Goal: Task Accomplishment & Management: Manage account settings

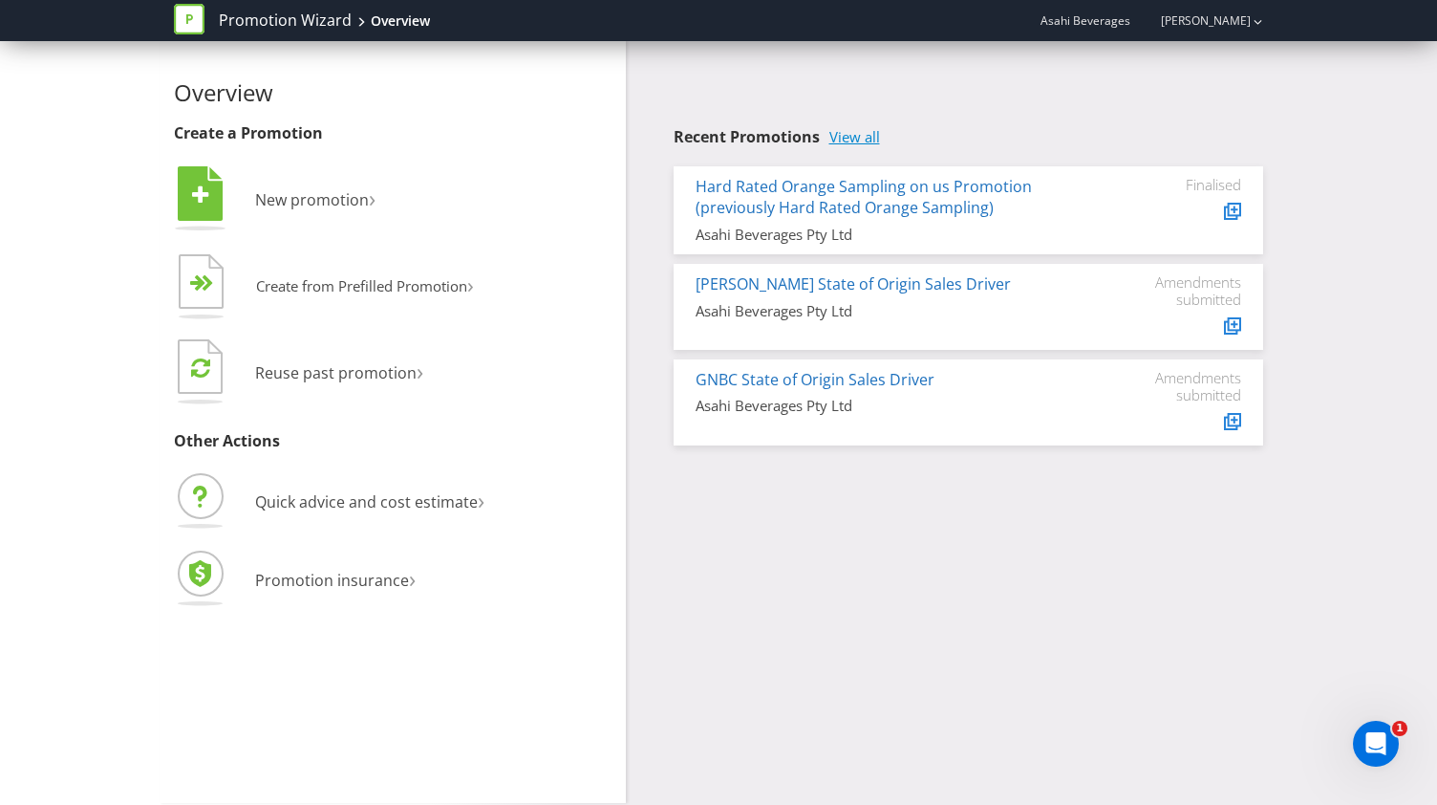
click at [843, 138] on link "View all" at bounding box center [854, 137] width 51 height 16
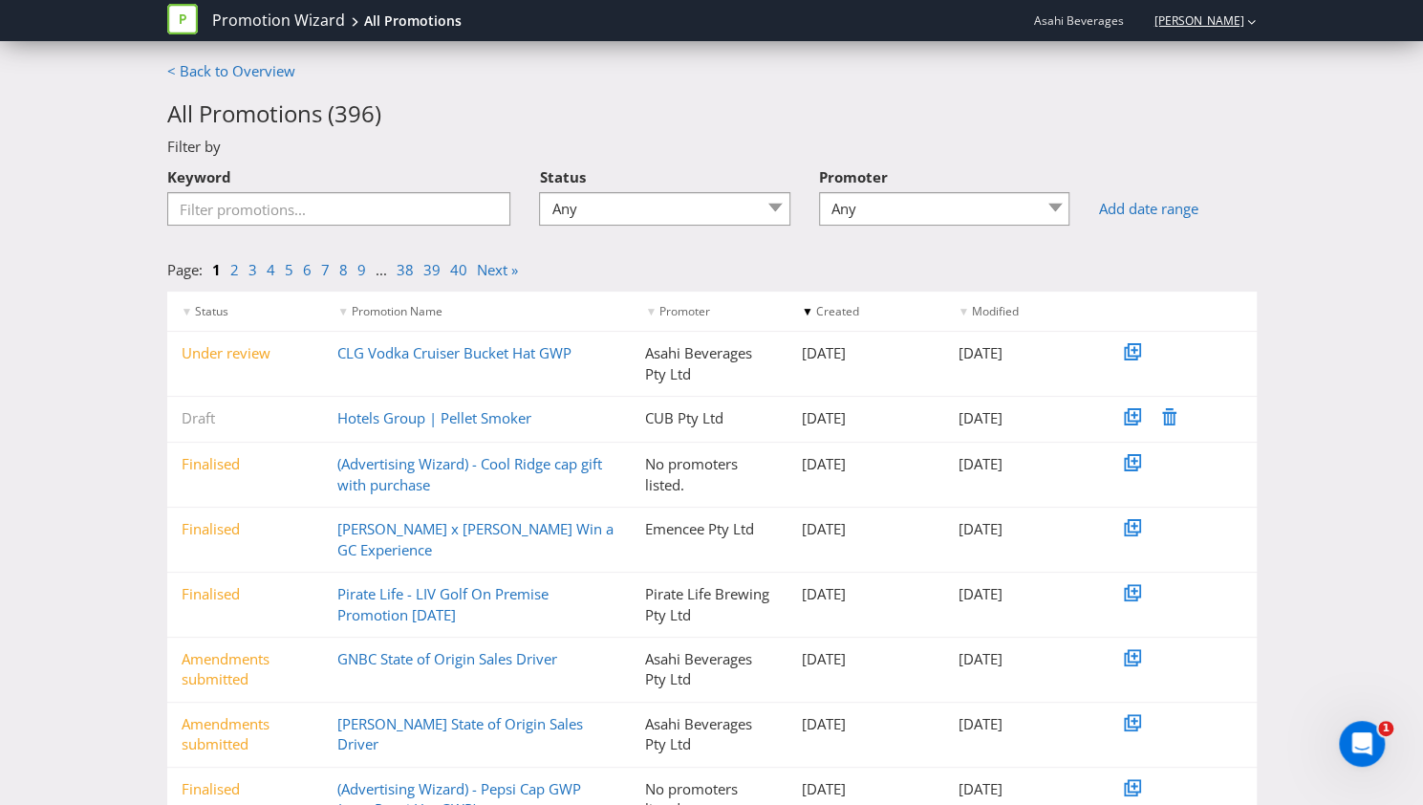
click at [1217, 28] on link "[PERSON_NAME]" at bounding box center [1189, 20] width 109 height 16
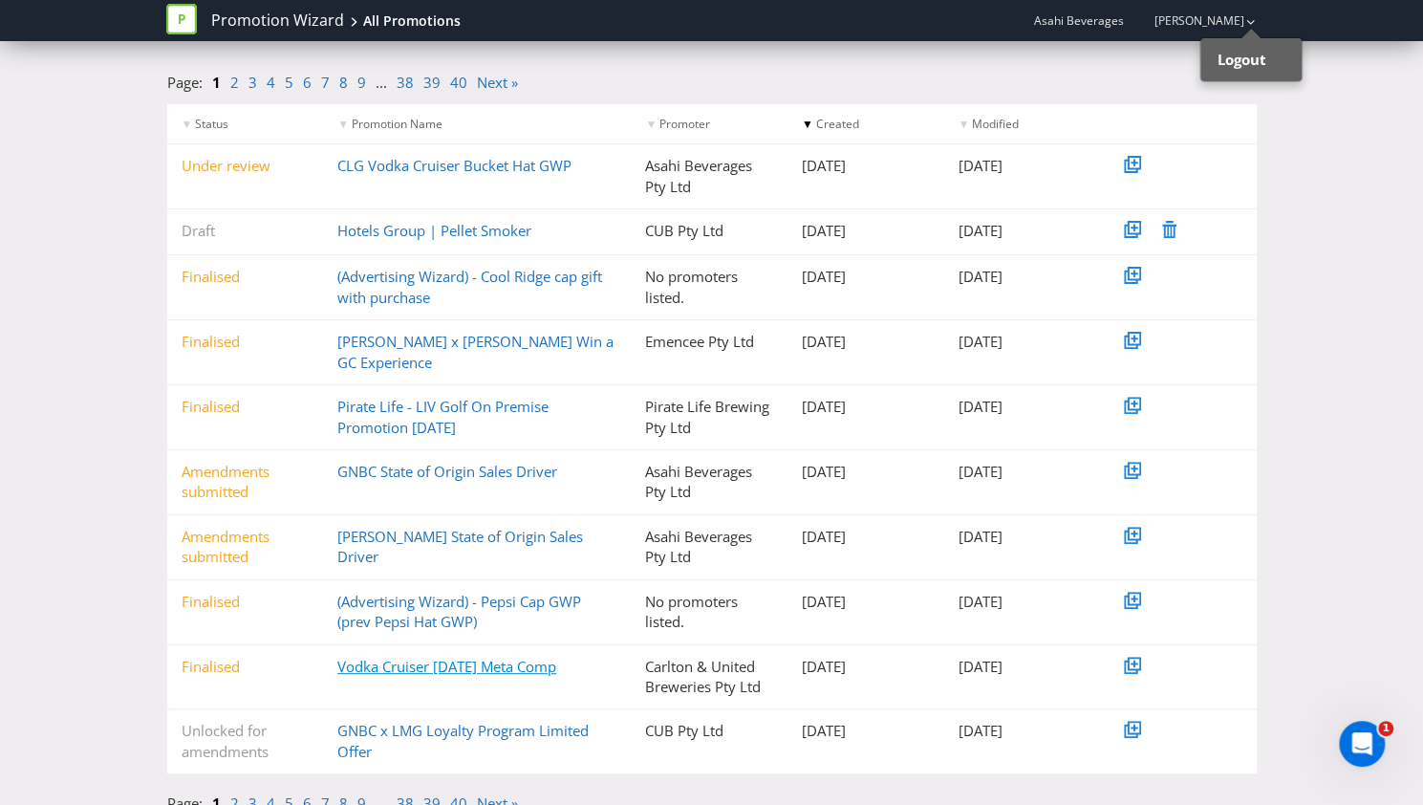
click at [440, 657] on link "Vodka Cruiser [DATE] Meta Comp" at bounding box center [446, 666] width 219 height 19
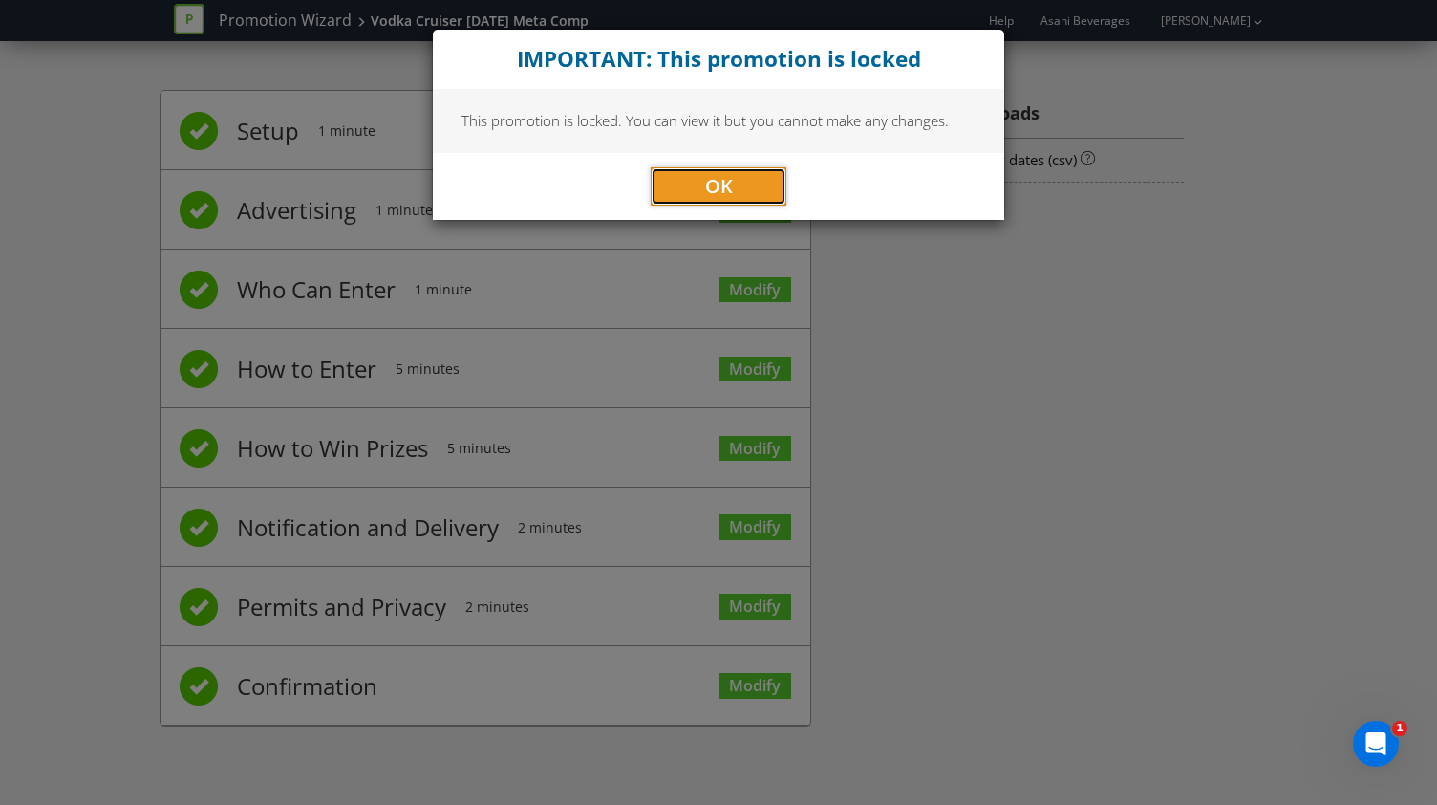
click at [761, 188] on button "OK" at bounding box center [719, 186] width 136 height 38
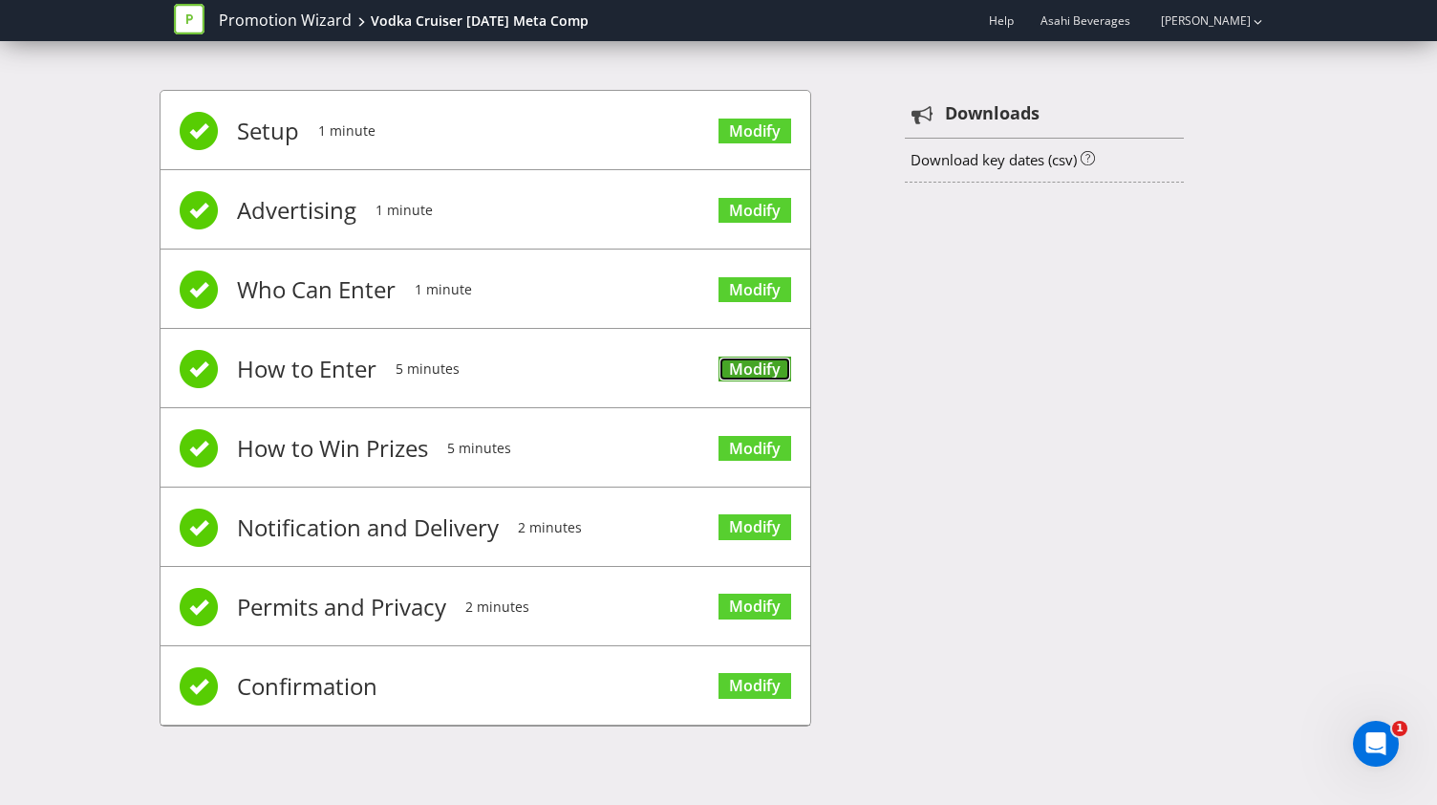
click at [749, 356] on link "Modify" at bounding box center [755, 369] width 73 height 26
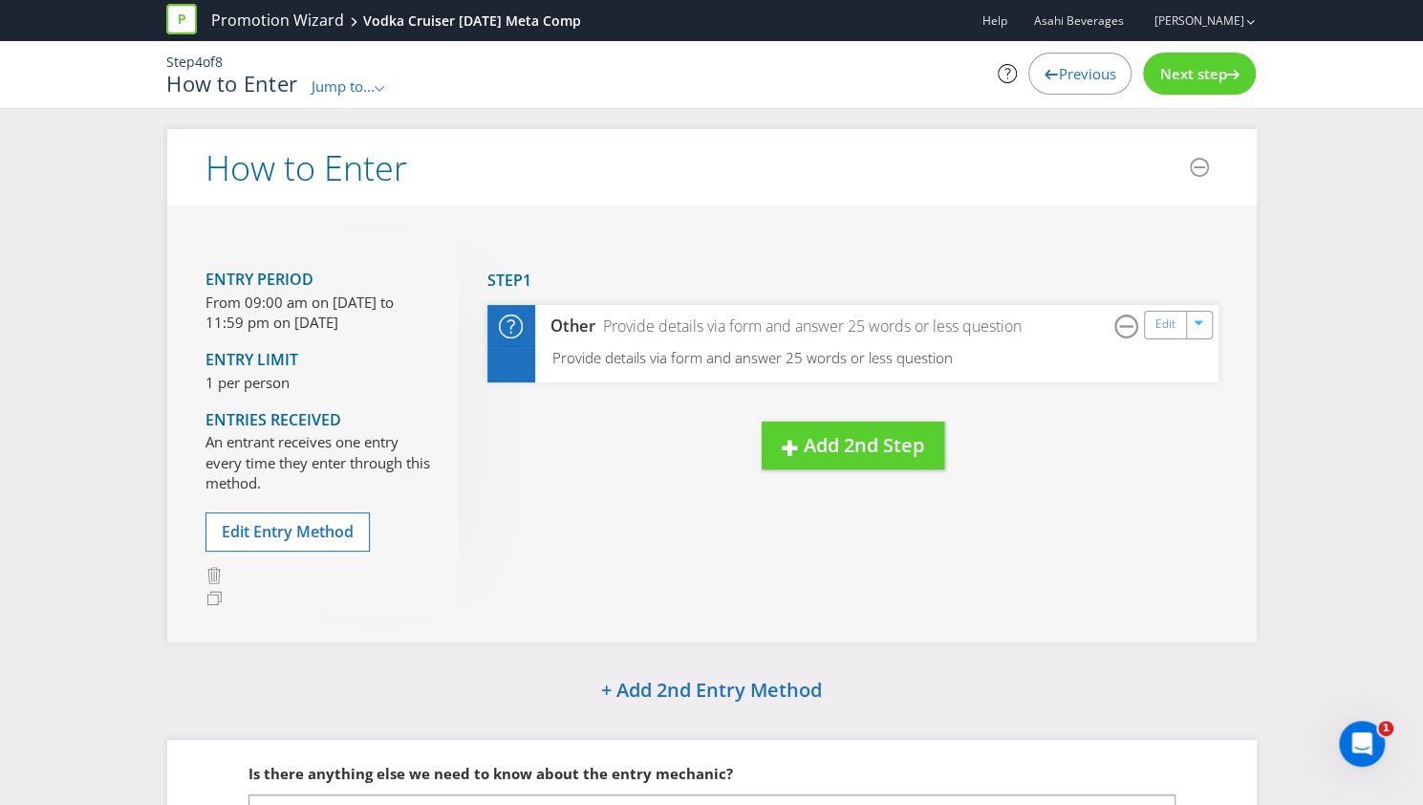
click at [1091, 81] on span "Previous" at bounding box center [1086, 73] width 57 height 19
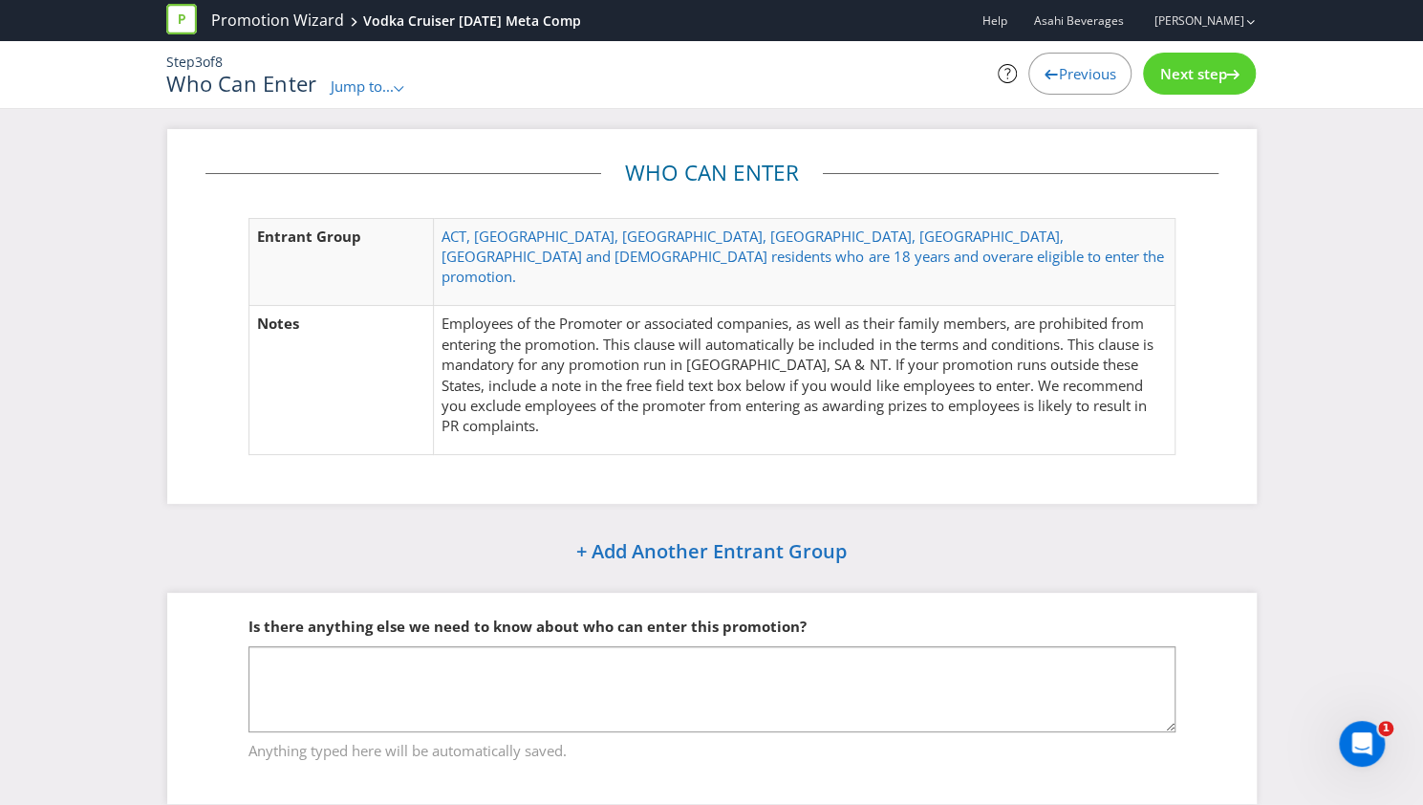
click at [1091, 81] on span "Previous" at bounding box center [1086, 73] width 57 height 19
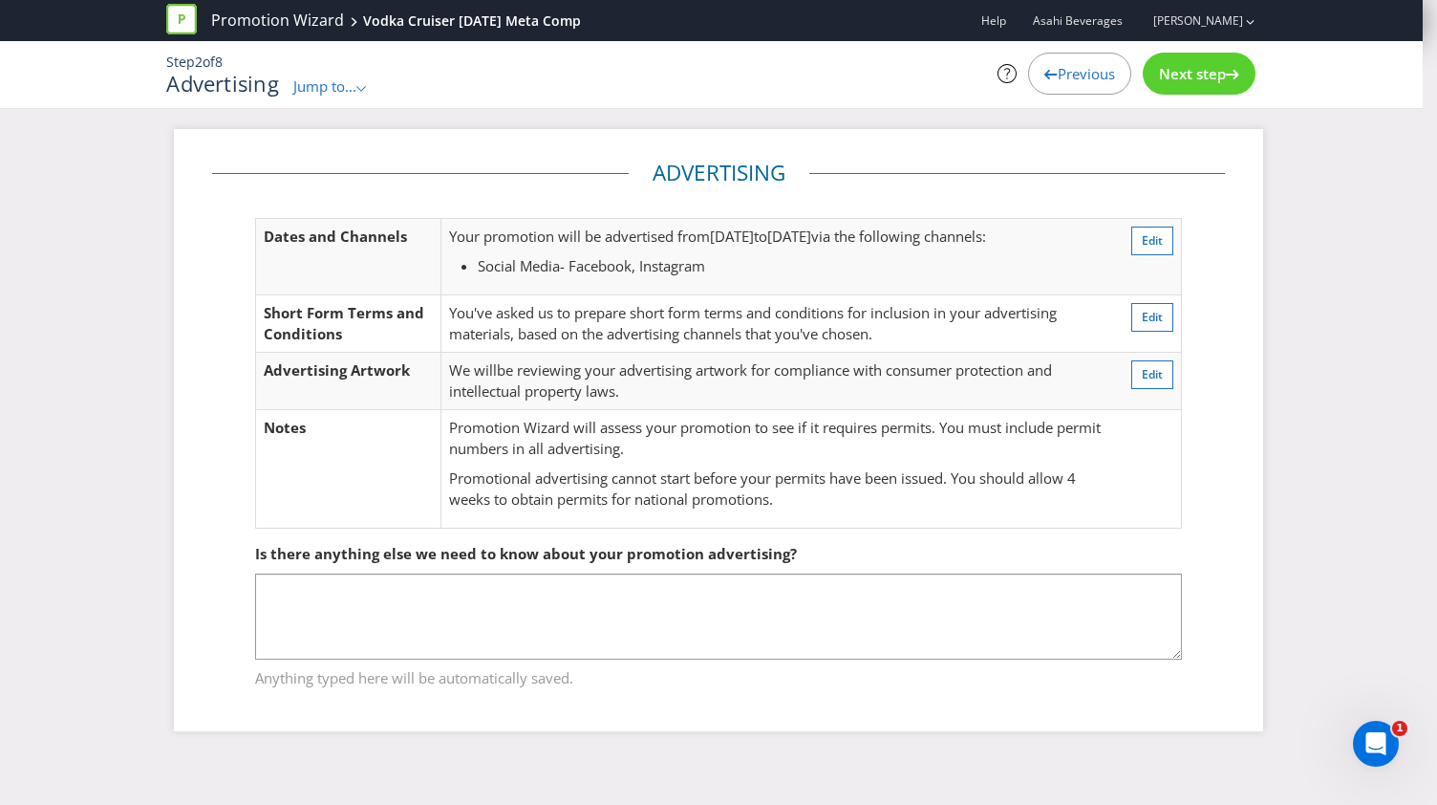
click at [1195, 70] on span "Next step" at bounding box center [1192, 73] width 67 height 19
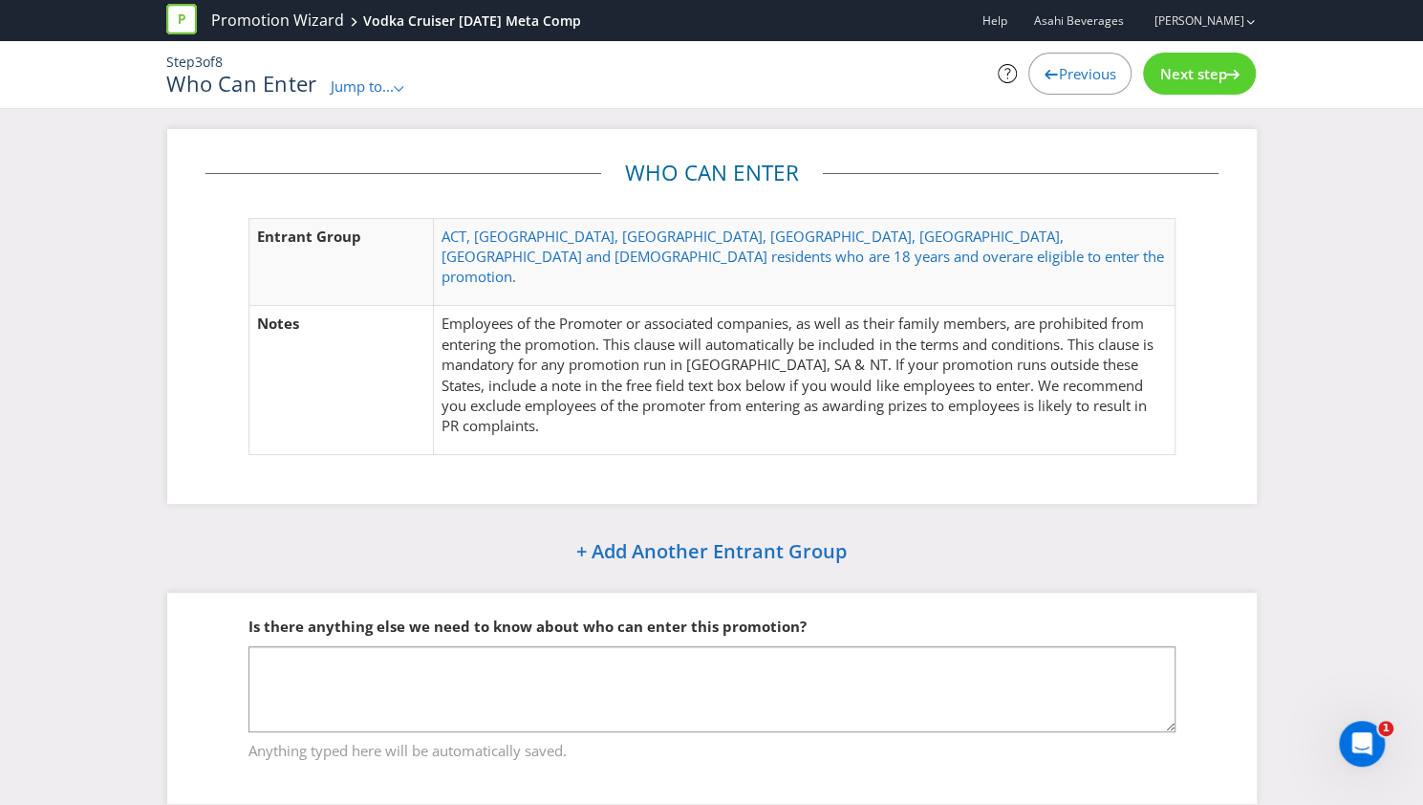
click at [1191, 68] on span "Next step" at bounding box center [1192, 73] width 67 height 19
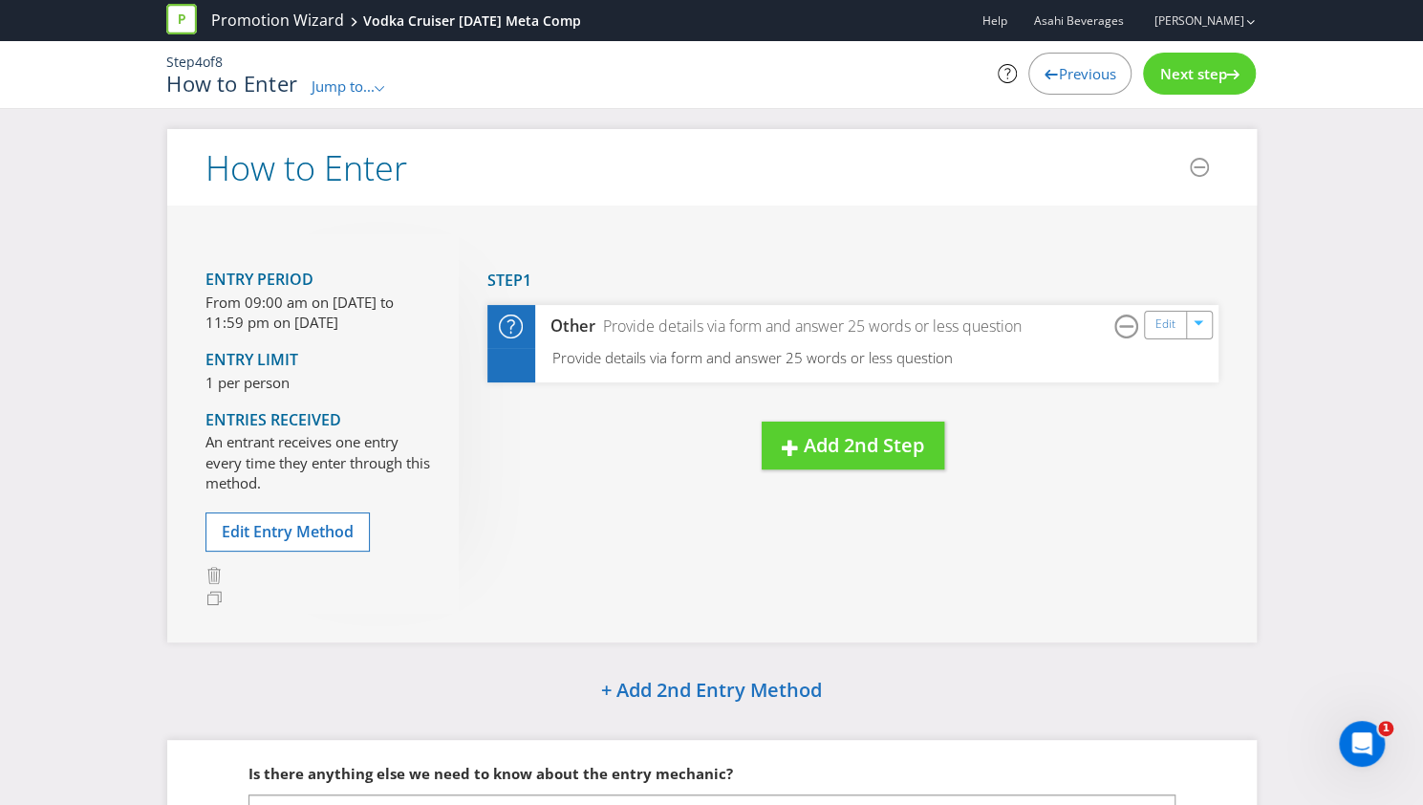
click at [1198, 62] on div "Next step" at bounding box center [1199, 74] width 113 height 42
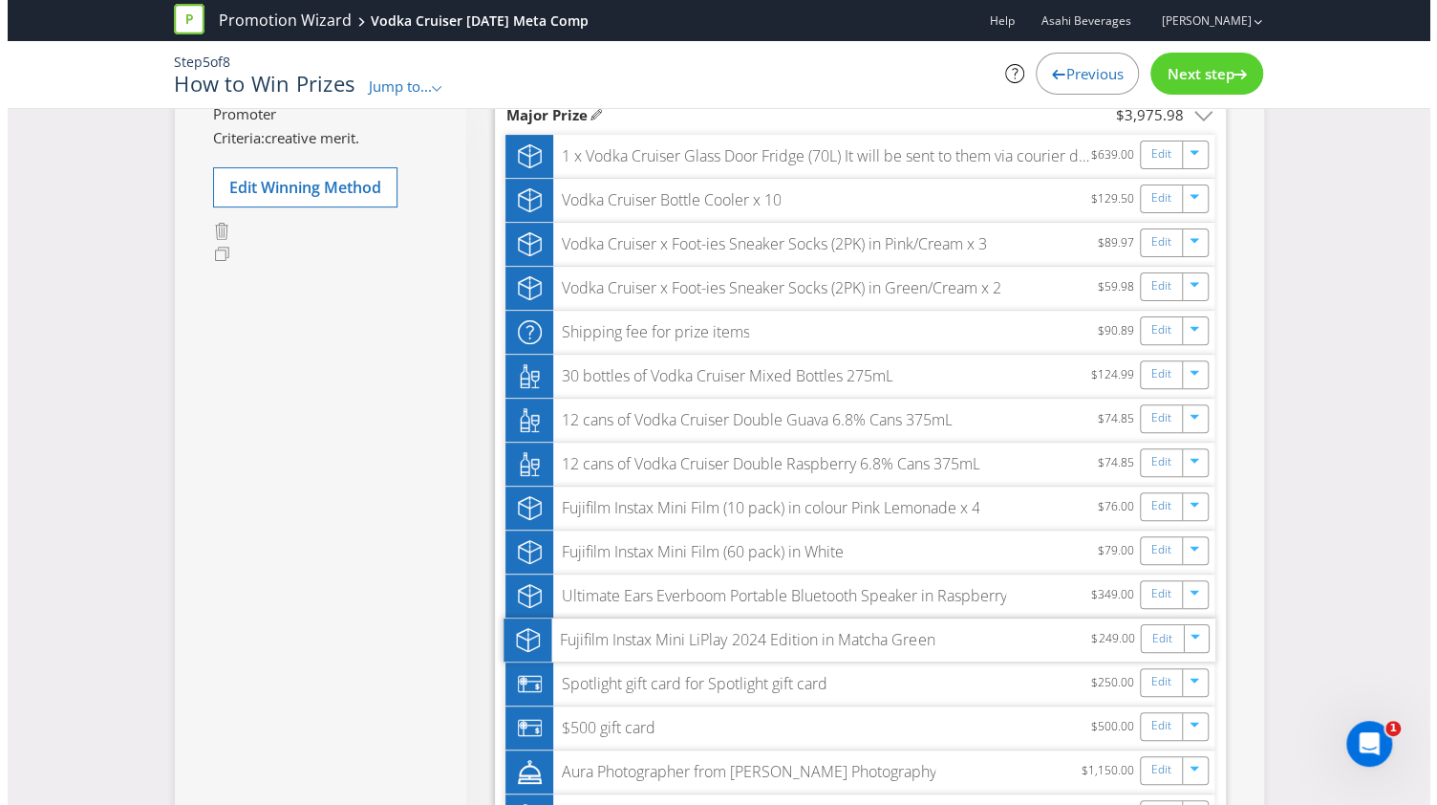
scroll to position [382, 0]
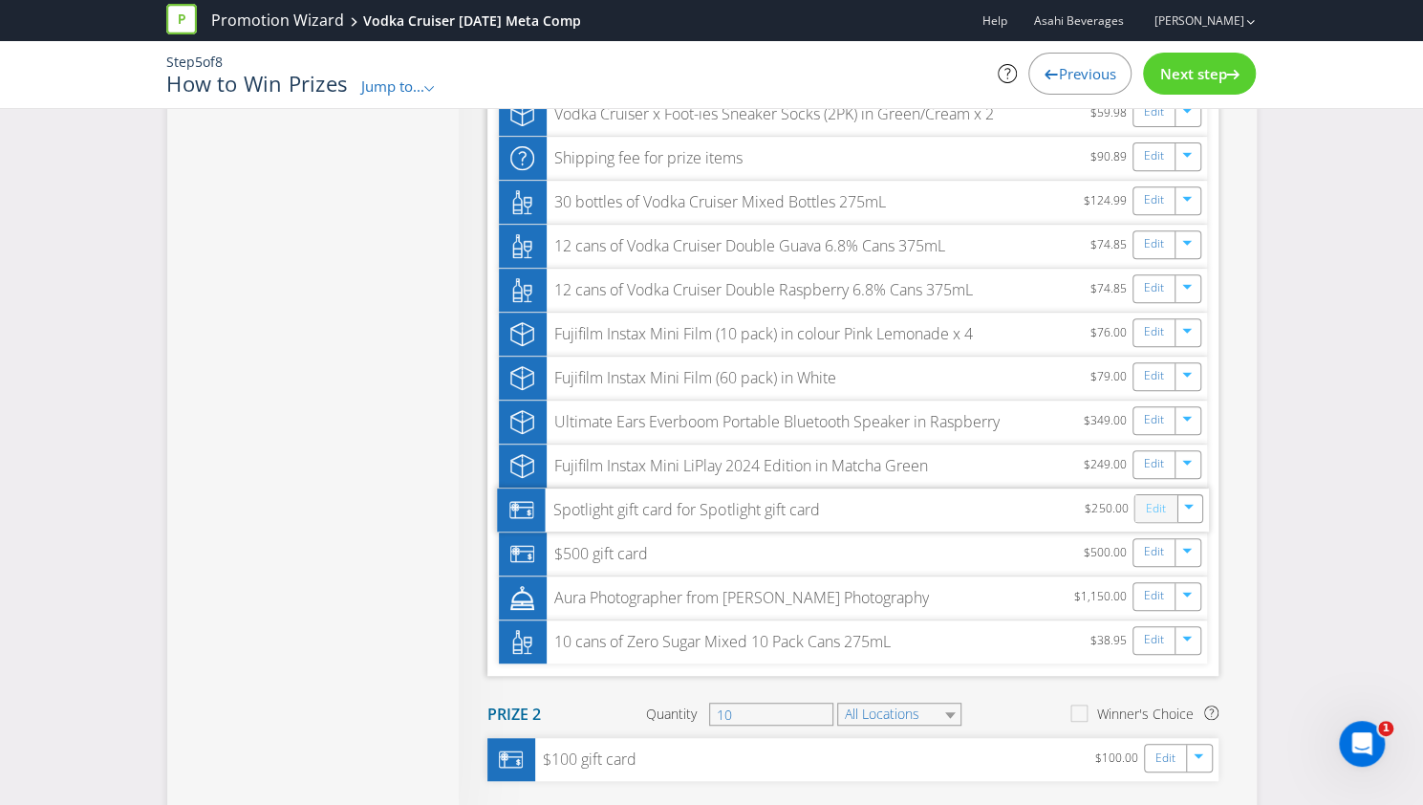
click at [1152, 509] on link "Edit" at bounding box center [1155, 508] width 20 height 22
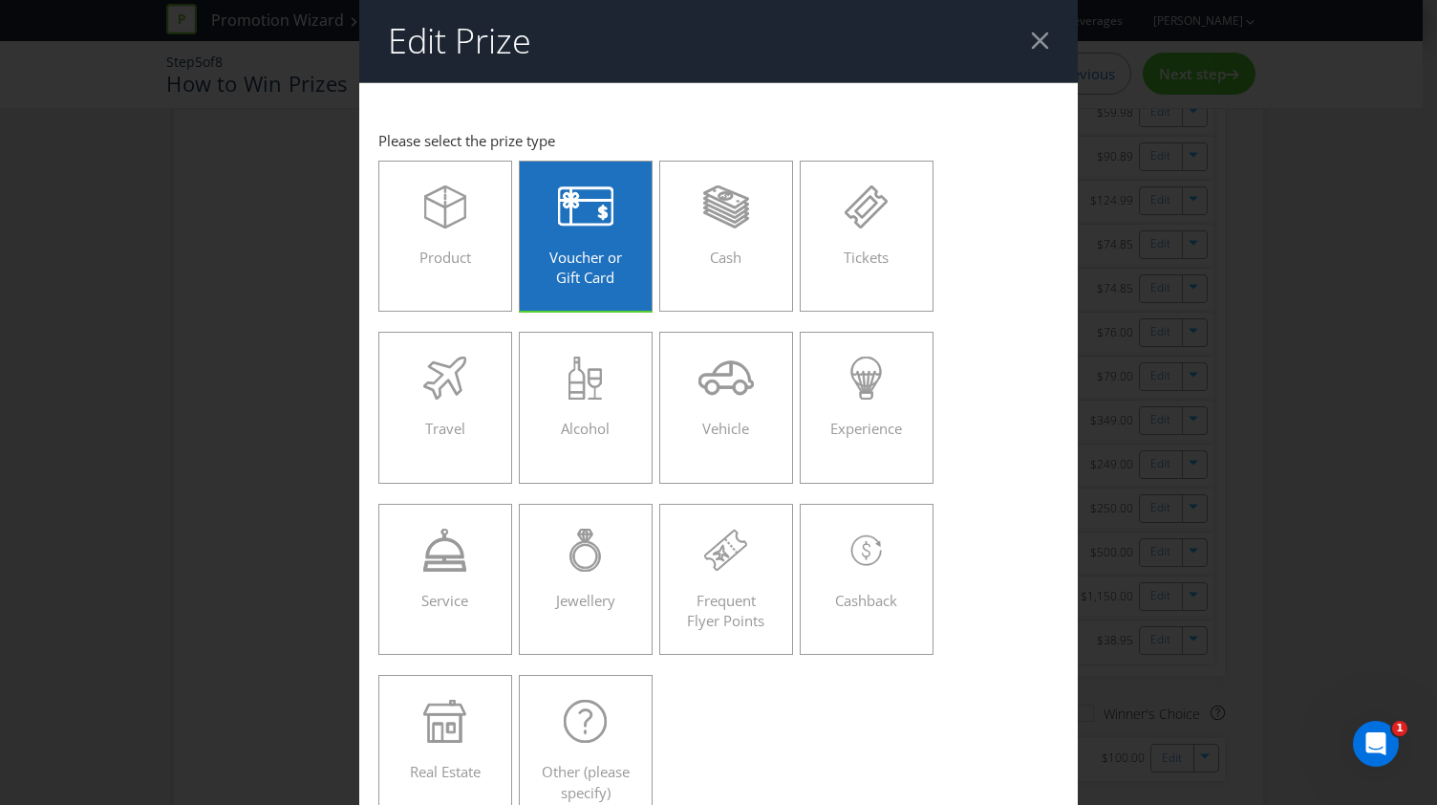
click at [1036, 41] on div at bounding box center [1040, 41] width 18 height 18
